Goal: Task Accomplishment & Management: Manage account settings

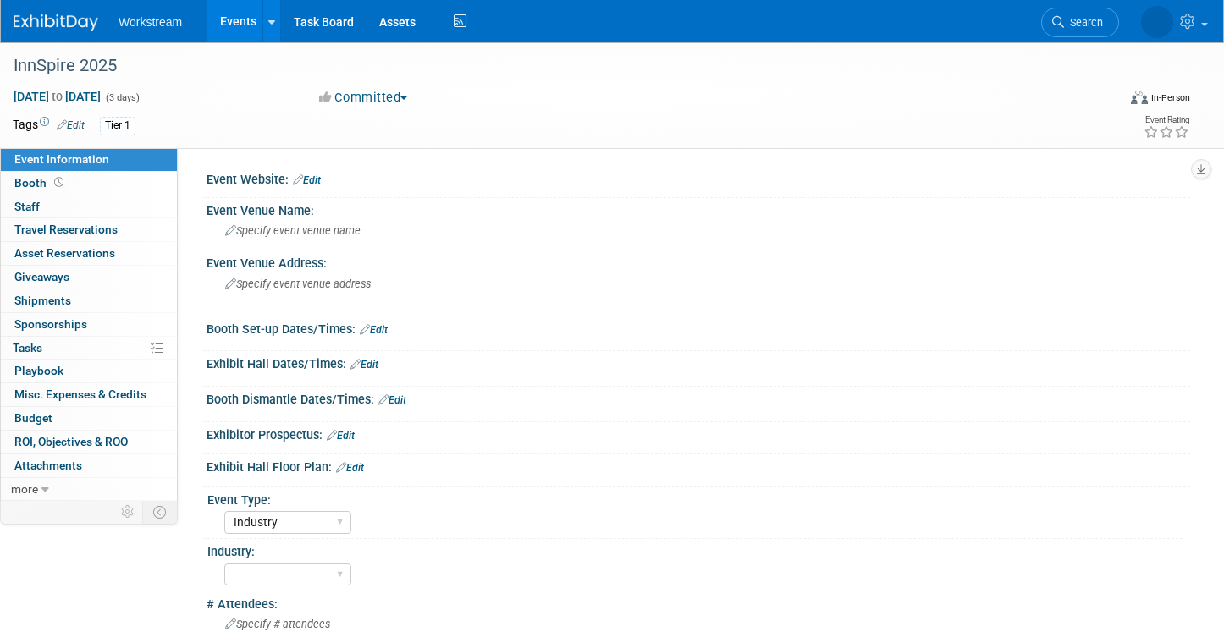
select select "Industry"
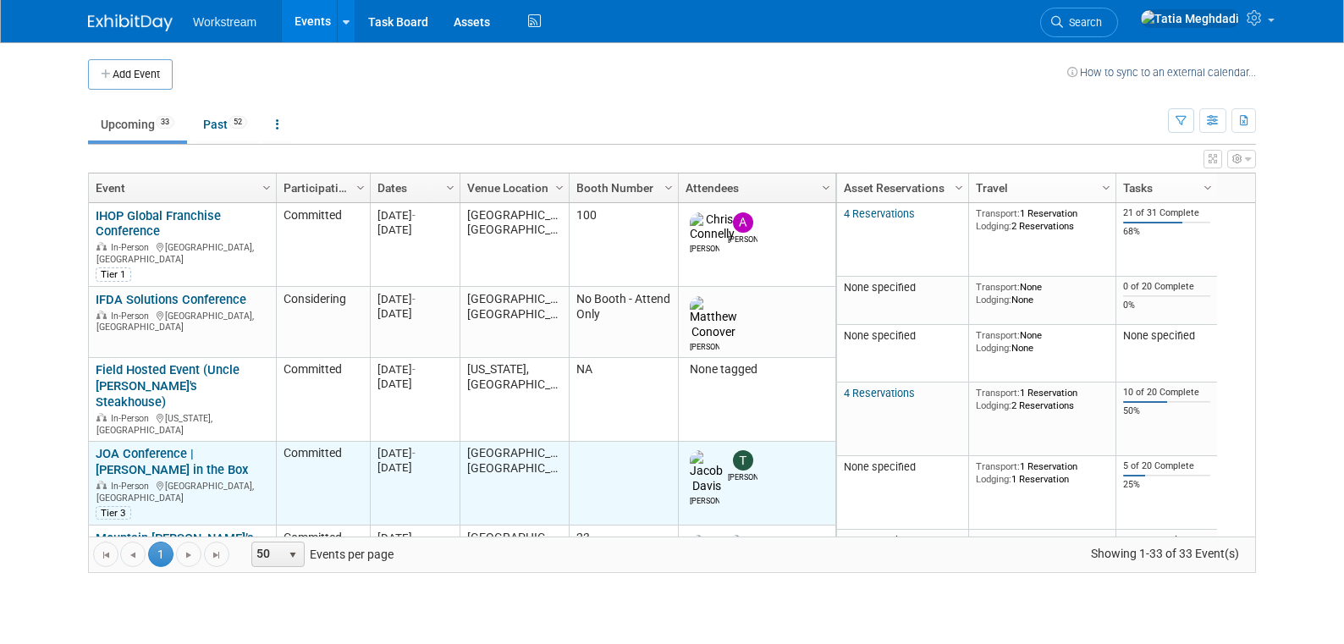
click at [183, 446] on link "JOA Conference | [PERSON_NAME] in the Box" at bounding box center [172, 461] width 152 height 31
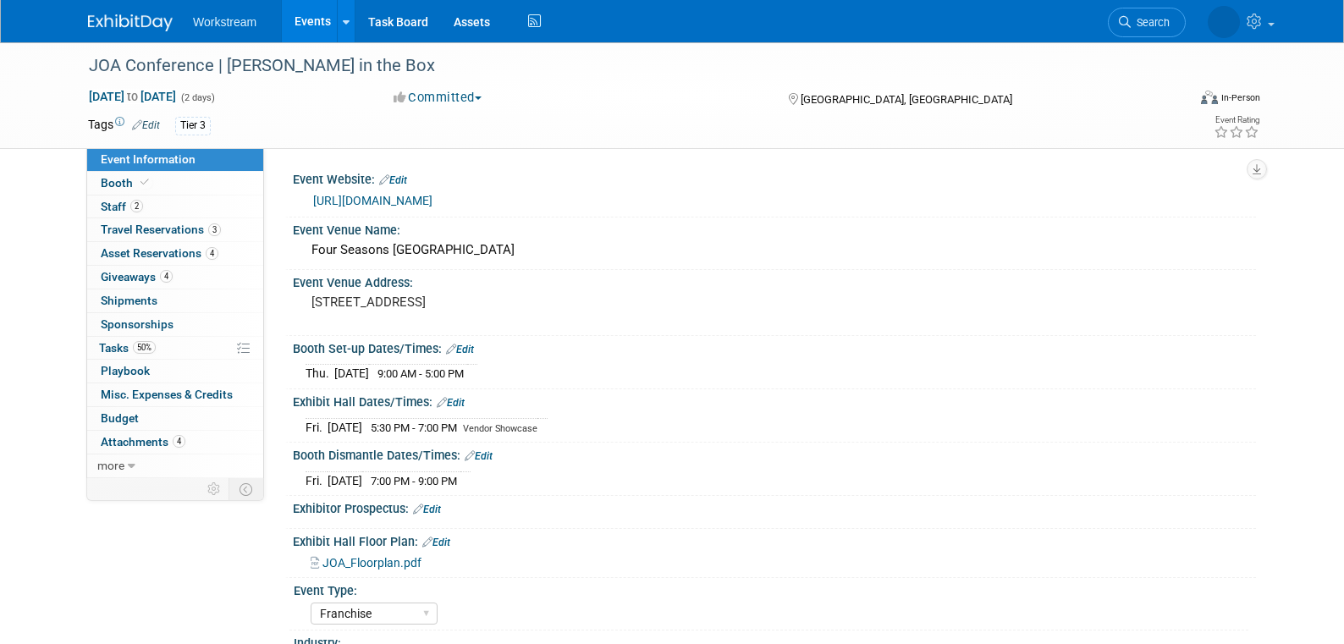
select select "Franchise"
select select "Restaurant"
select select "No"
select select "Tatia Meghdadi"
click at [140, 234] on span "Travel Reservations 3" at bounding box center [161, 230] width 120 height 14
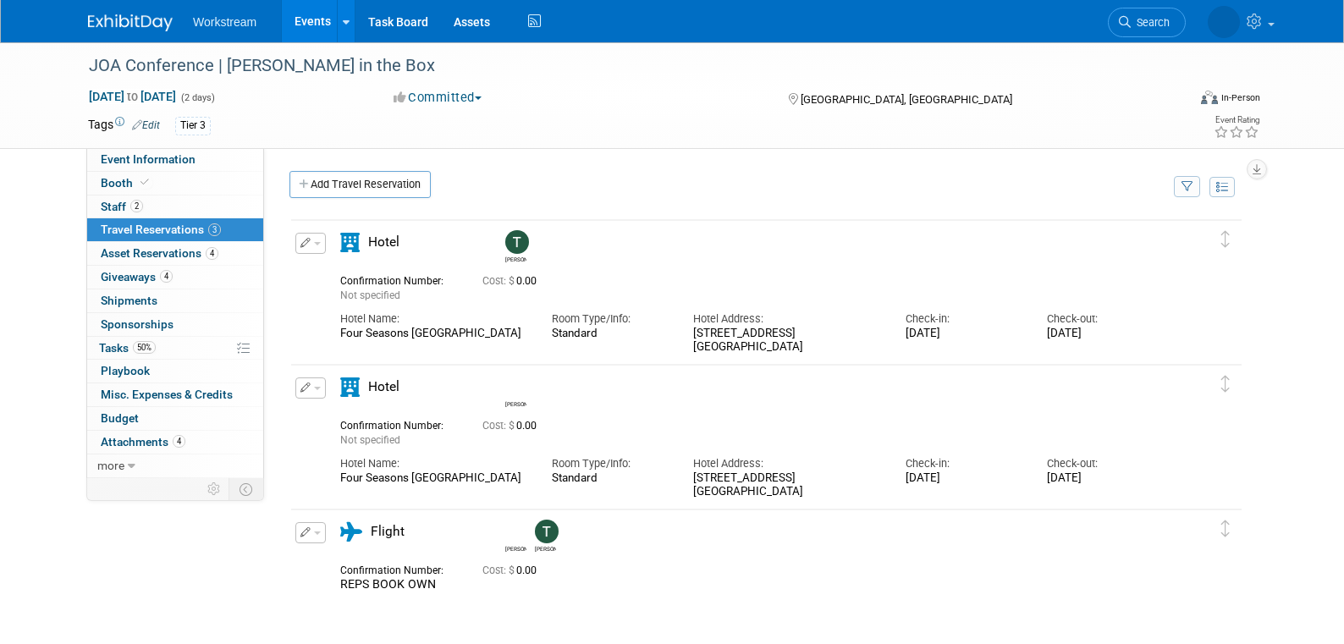
click at [316, 245] on span "button" at bounding box center [317, 243] width 7 height 3
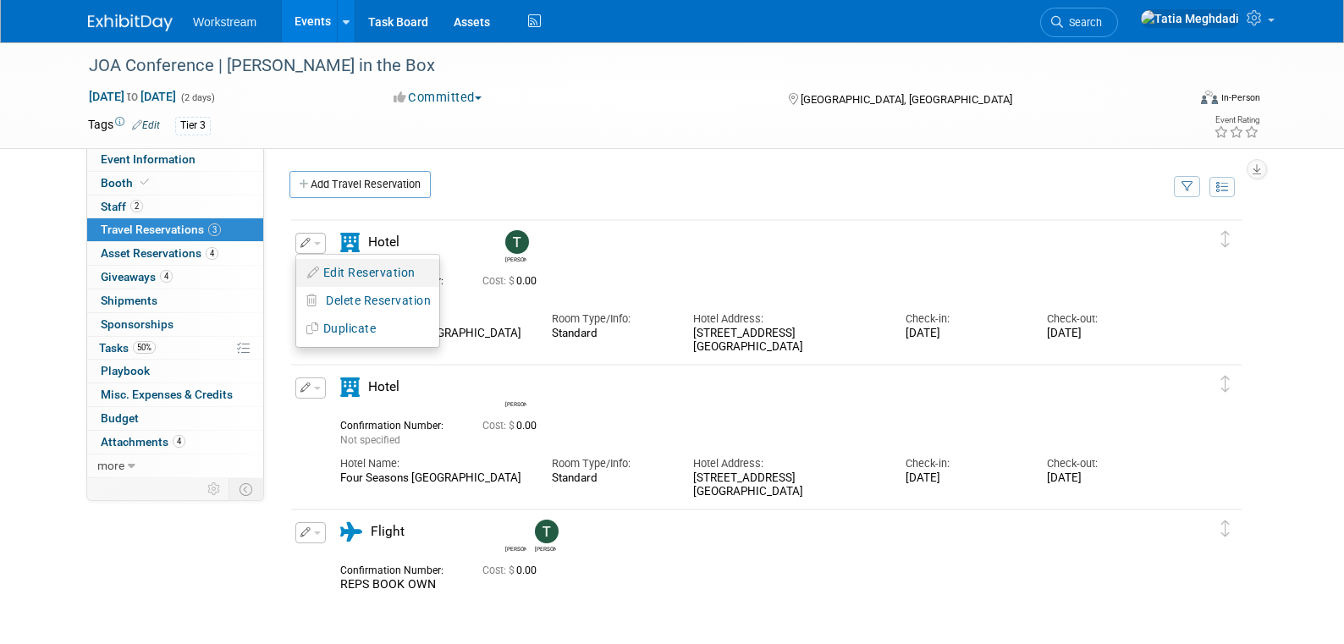
click at [360, 273] on button "Edit Reservation" at bounding box center [367, 273] width 143 height 25
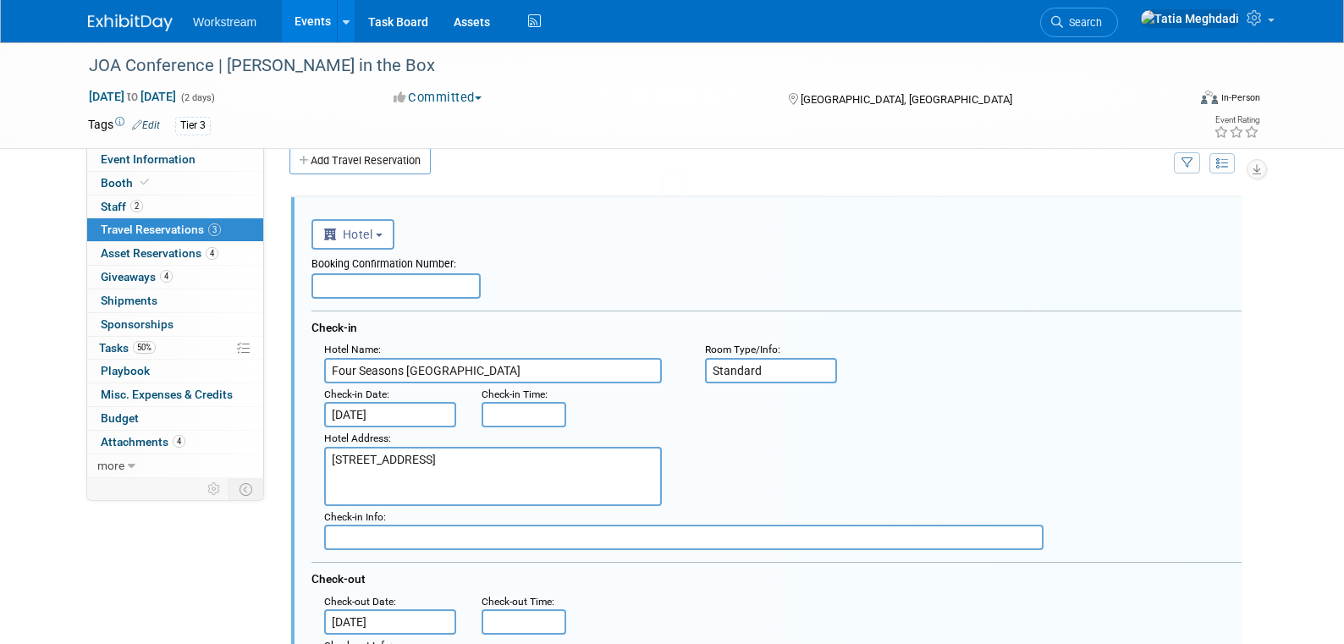
scroll to position [28, 0]
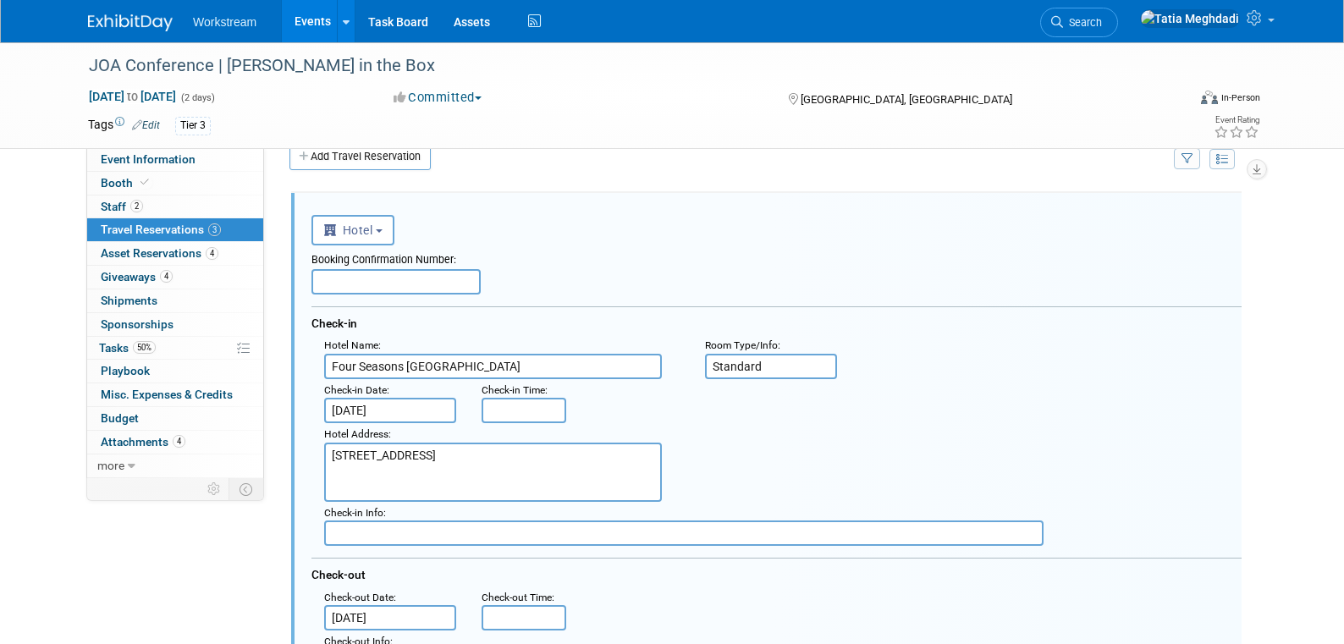
click at [354, 284] on input "text" at bounding box center [395, 281] width 169 height 25
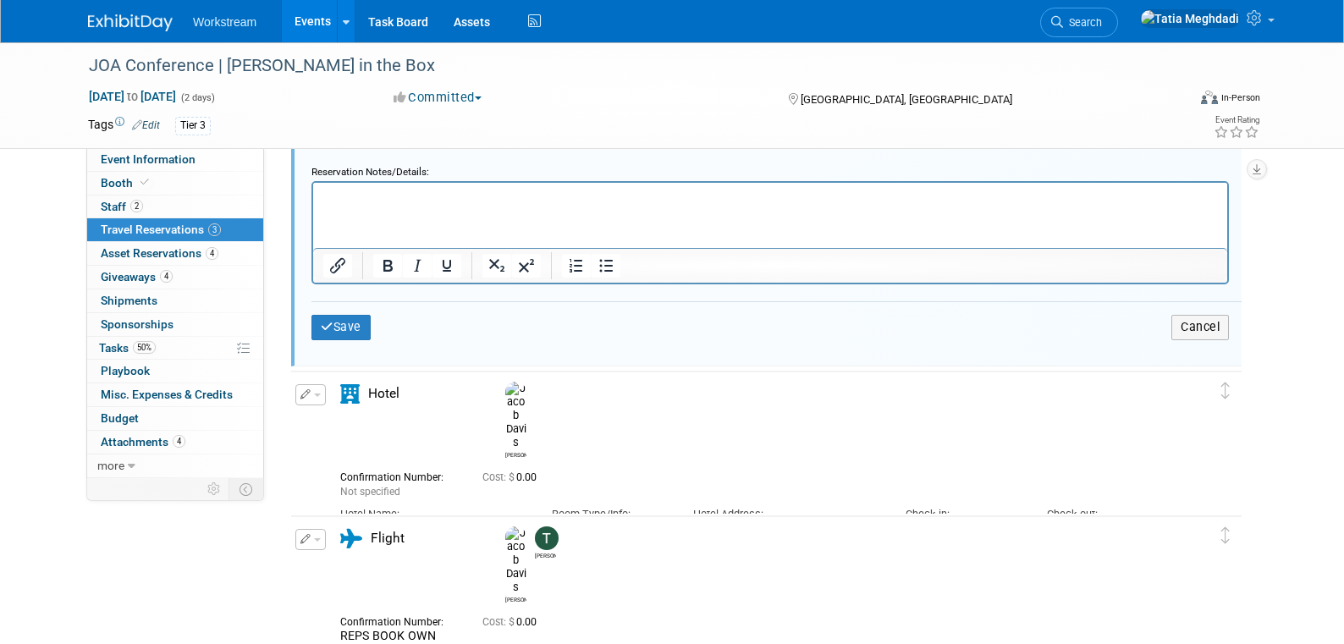
scroll to position [948, 0]
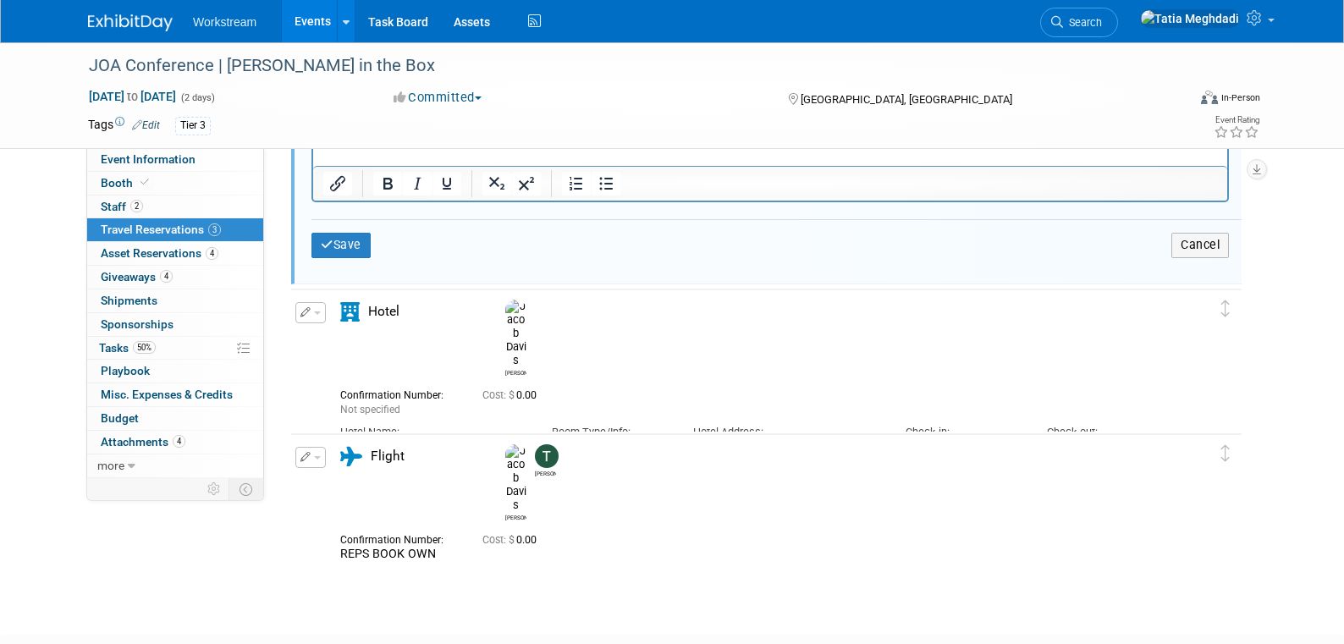
click at [324, 333] on div "Edit Reservation Jacob 0.00" at bounding box center [753, 385] width 925 height 167
click at [323, 310] on button "button" at bounding box center [310, 312] width 30 height 21
click at [321, 312] on button "button" at bounding box center [310, 312] width 30 height 21
click at [326, 315] on div "Edit Reservation Delete Reservation" at bounding box center [309, 317] width 36 height 31
click at [322, 314] on button "button" at bounding box center [310, 312] width 30 height 21
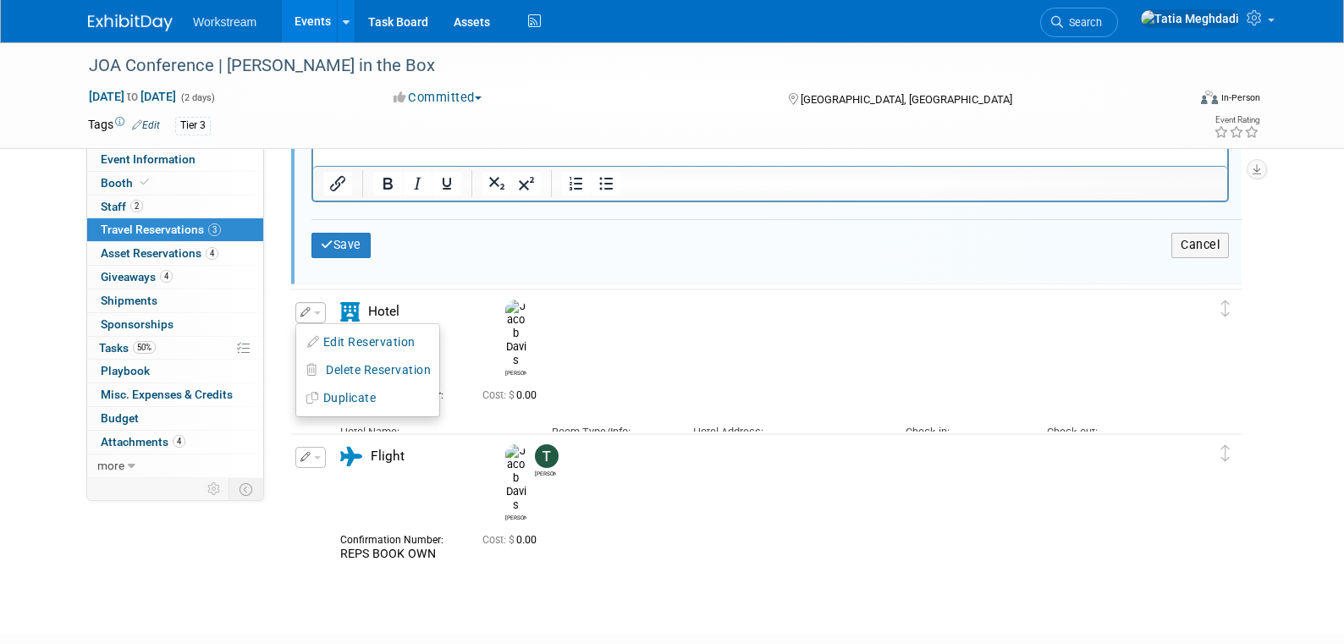
drag, startPoint x: 340, startPoint y: 336, endPoint x: 395, endPoint y: 354, distance: 57.8
click at [340, 336] on button "Edit Reservation" at bounding box center [367, 342] width 143 height 25
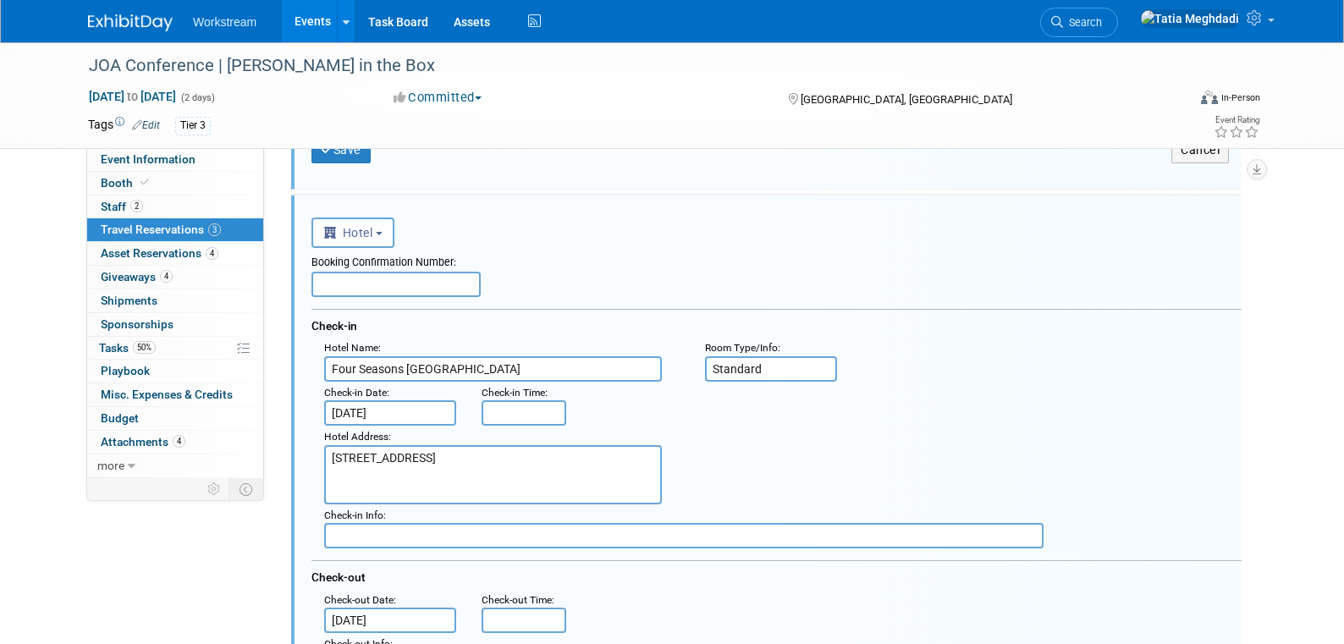
scroll to position [1045, 0]
click at [394, 284] on input "text" at bounding box center [395, 281] width 169 height 25
paste input "455463"
type input "455463"
click at [884, 273] on div "Booking Confirmation Number: 455463" at bounding box center [776, 269] width 930 height 49
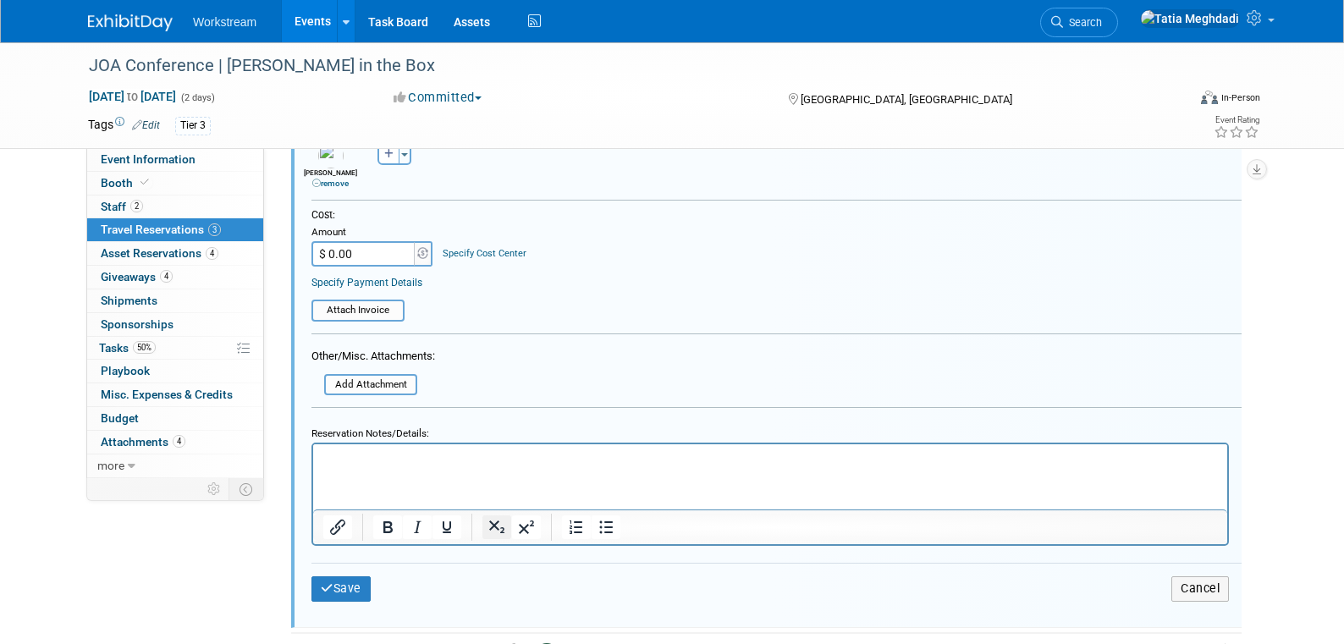
scroll to position [1633, 0]
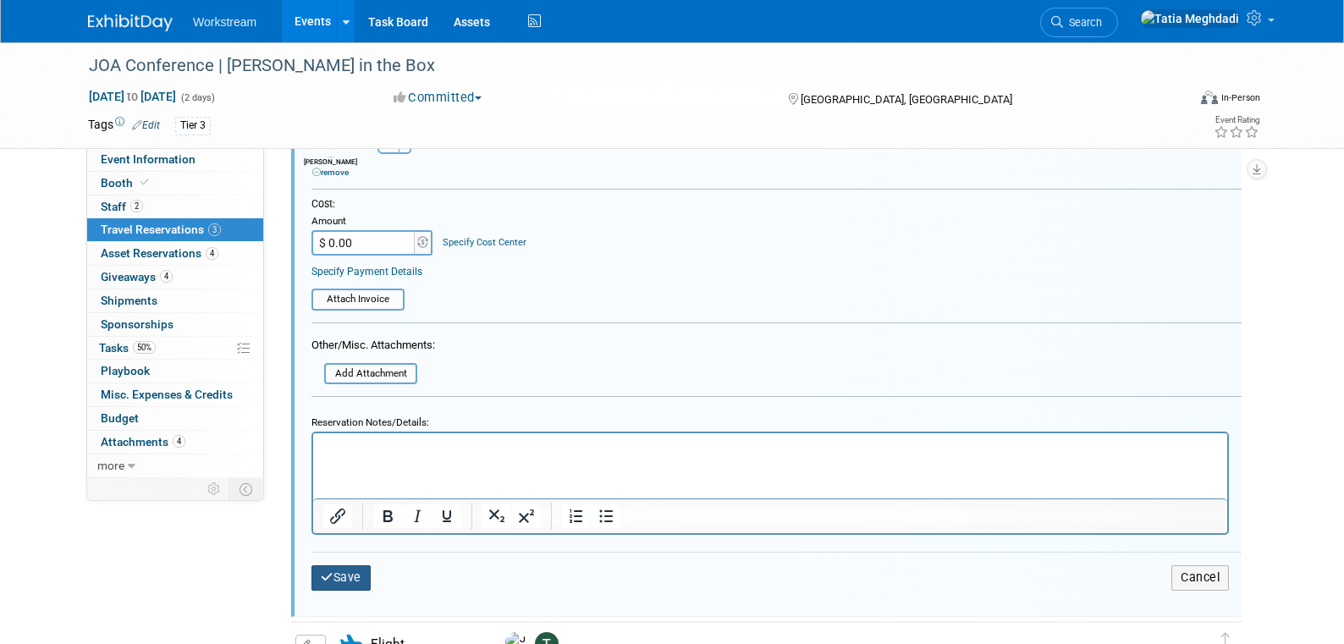
click at [367, 577] on button "Save" at bounding box center [340, 577] width 59 height 25
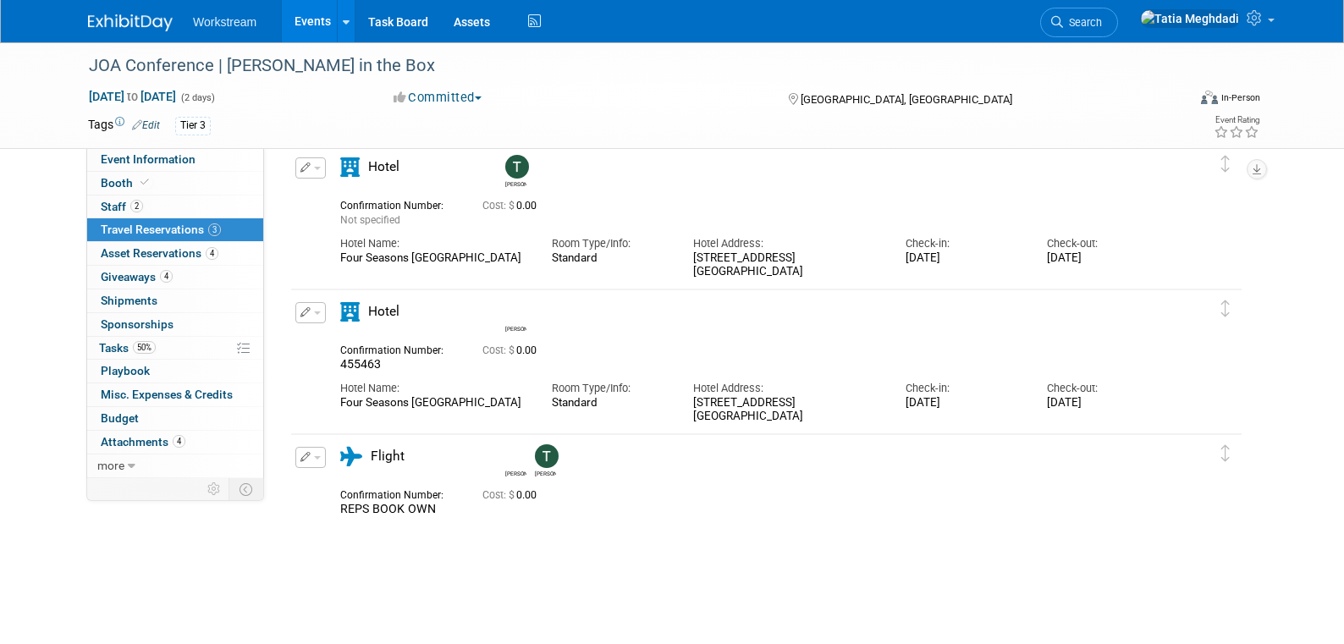
scroll to position [73, 0]
click at [322, 168] on button "button" at bounding box center [310, 170] width 30 height 21
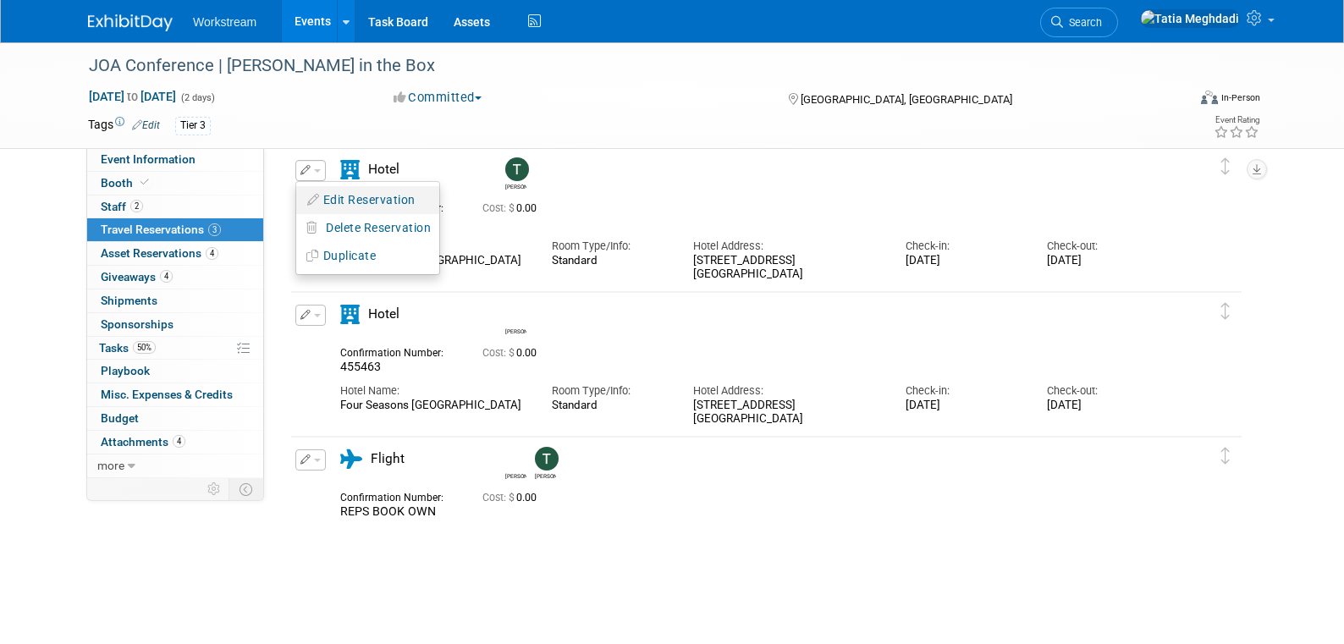
click at [348, 202] on button "Edit Reservation" at bounding box center [367, 200] width 143 height 25
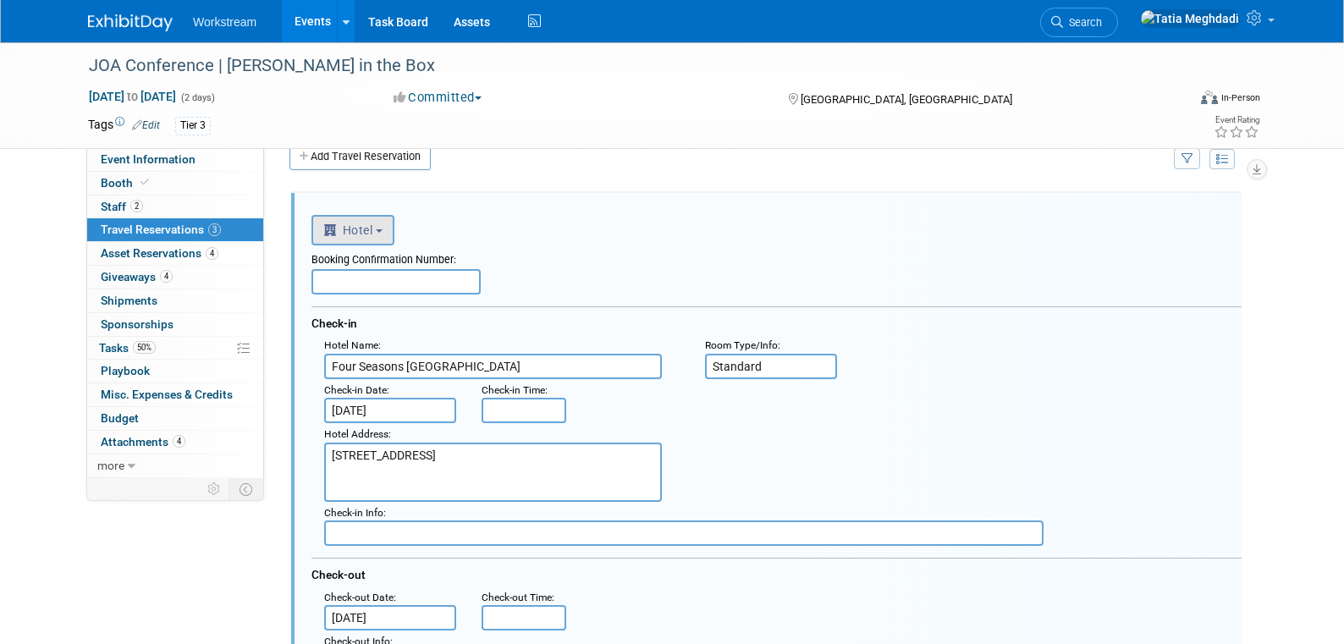
scroll to position [0, 0]
click at [385, 278] on input "text" at bounding box center [395, 281] width 169 height 25
paste input "455459"
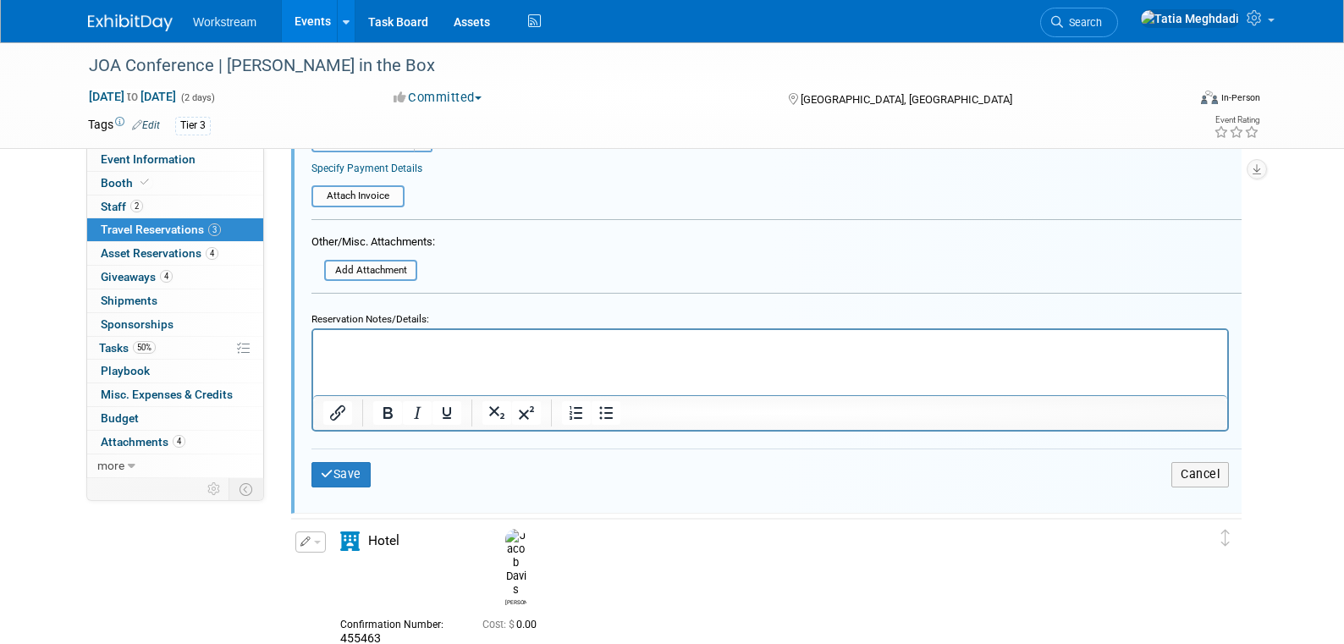
scroll to position [739, 0]
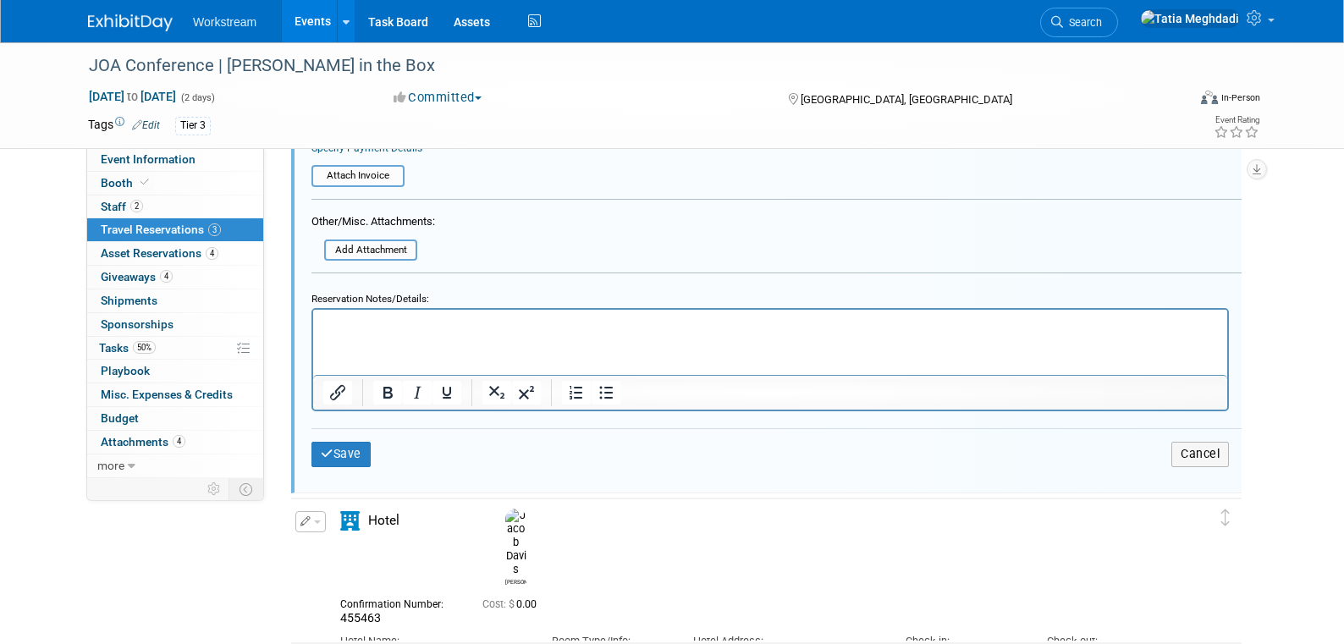
type input "455459"
click at [341, 438] on div "Save Cancel" at bounding box center [776, 453] width 930 height 51
click at [339, 444] on button "Save" at bounding box center [340, 454] width 59 height 25
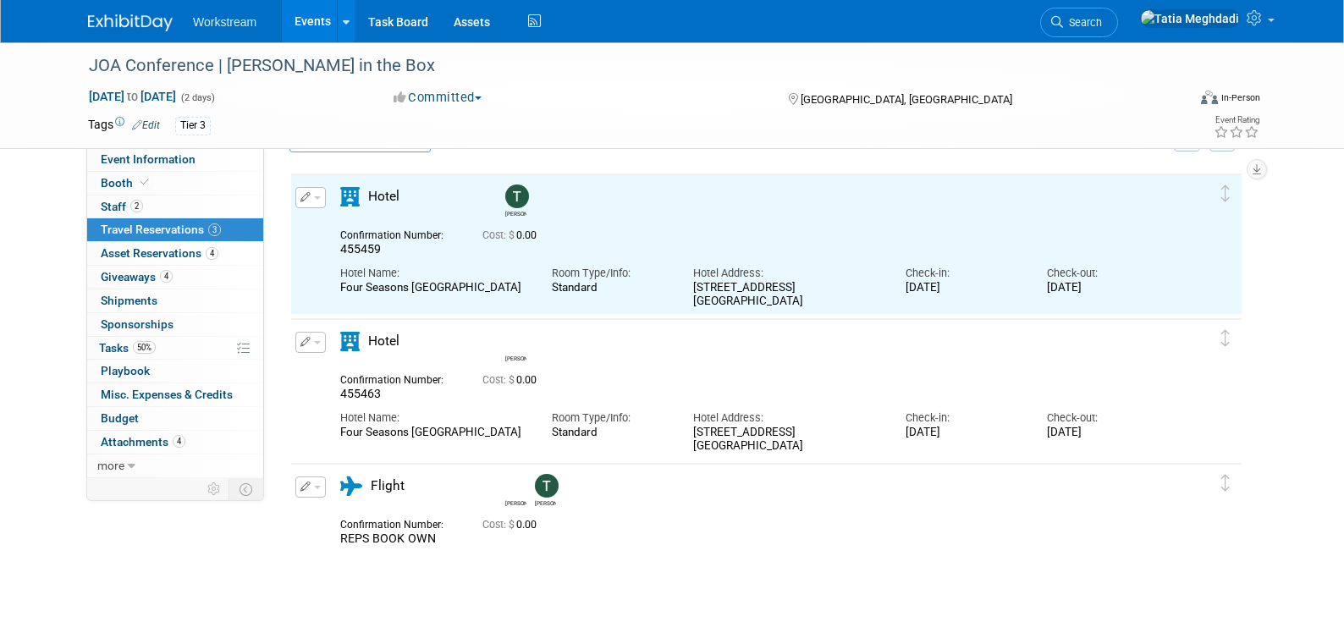
scroll to position [28, 0]
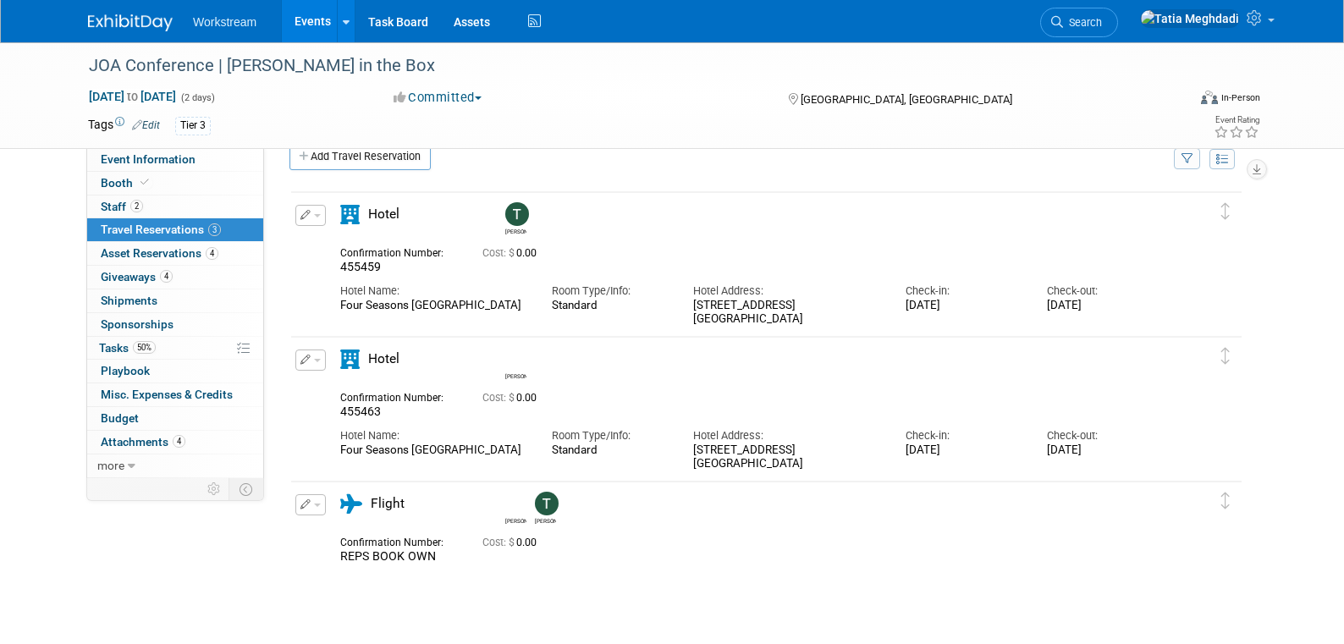
click at [320, 19] on link "Events" at bounding box center [313, 21] width 62 height 42
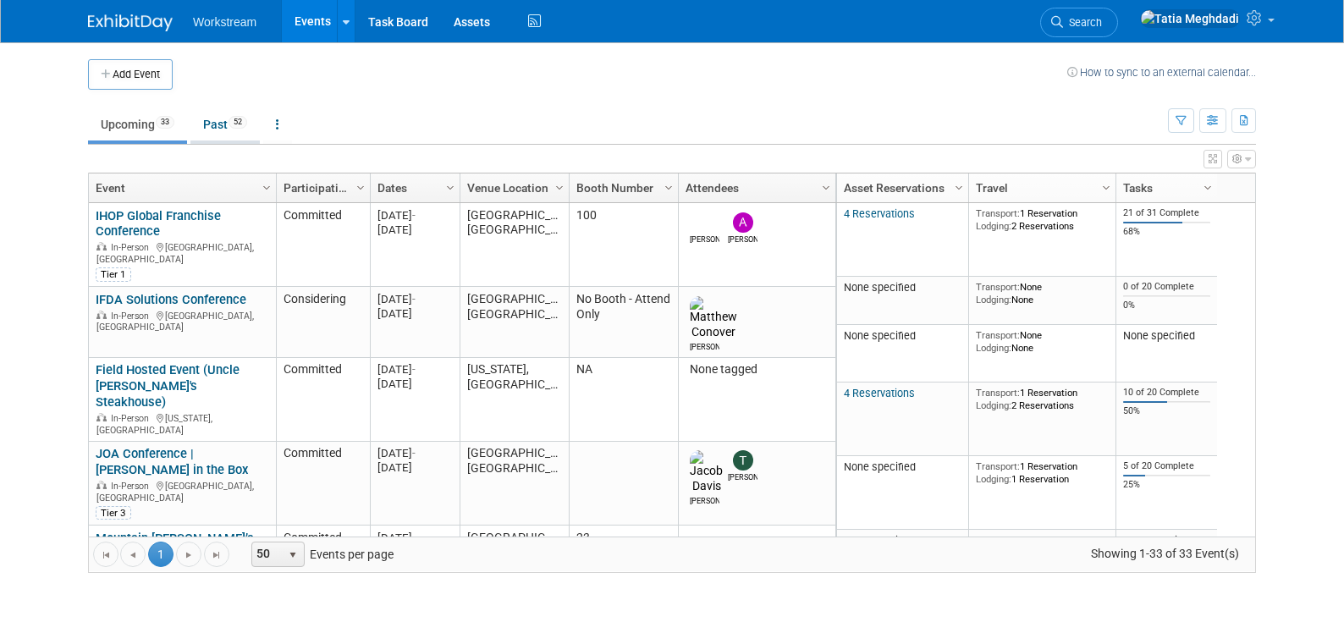
click at [218, 119] on link "Past 52" at bounding box center [224, 124] width 69 height 32
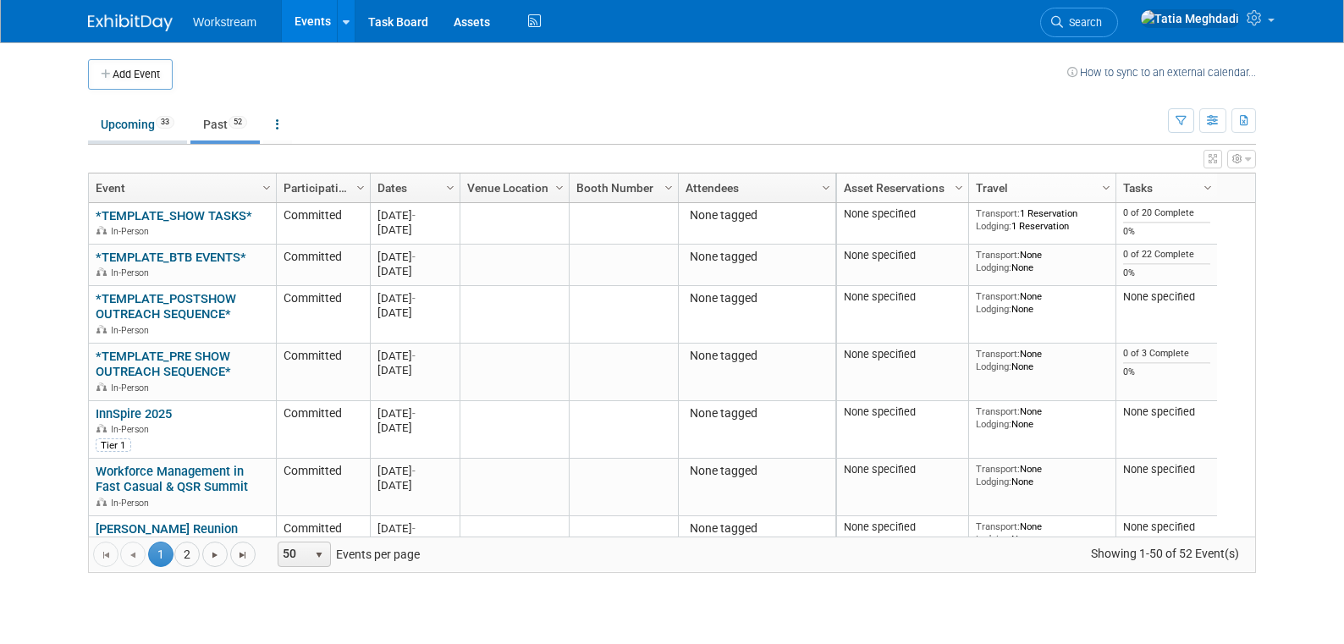
click at [119, 128] on link "Upcoming 33" at bounding box center [137, 124] width 99 height 32
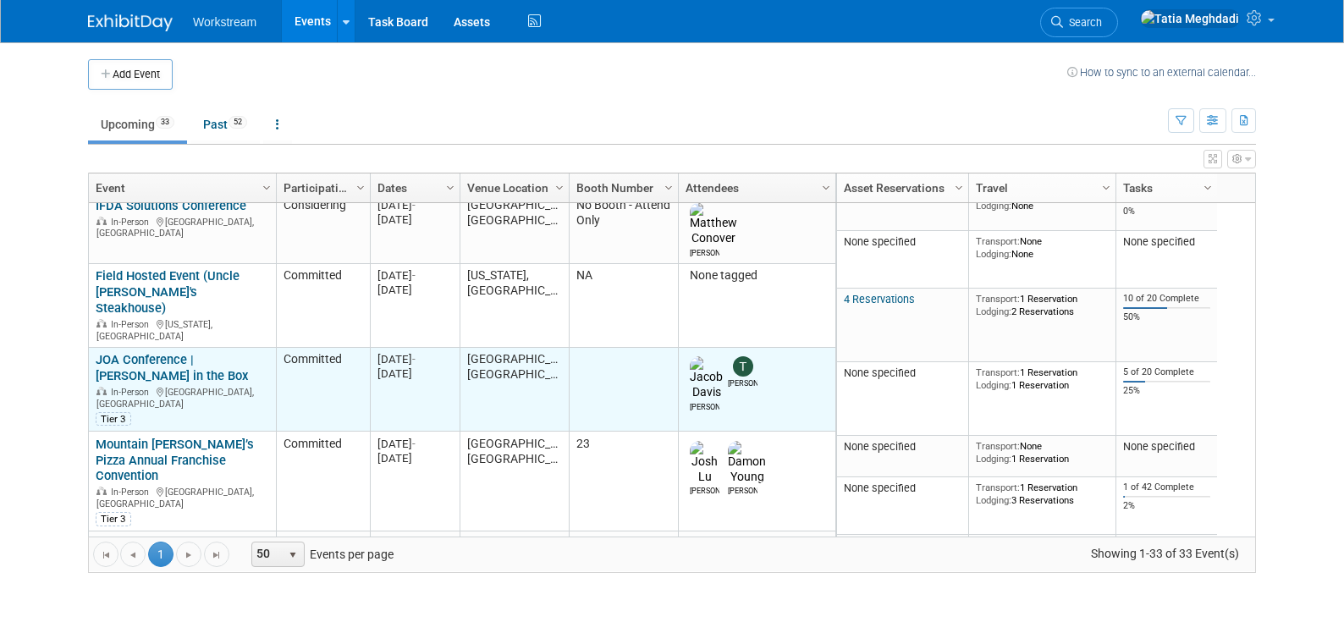
scroll to position [89, 0]
